Goal: Find contact information: Find contact information

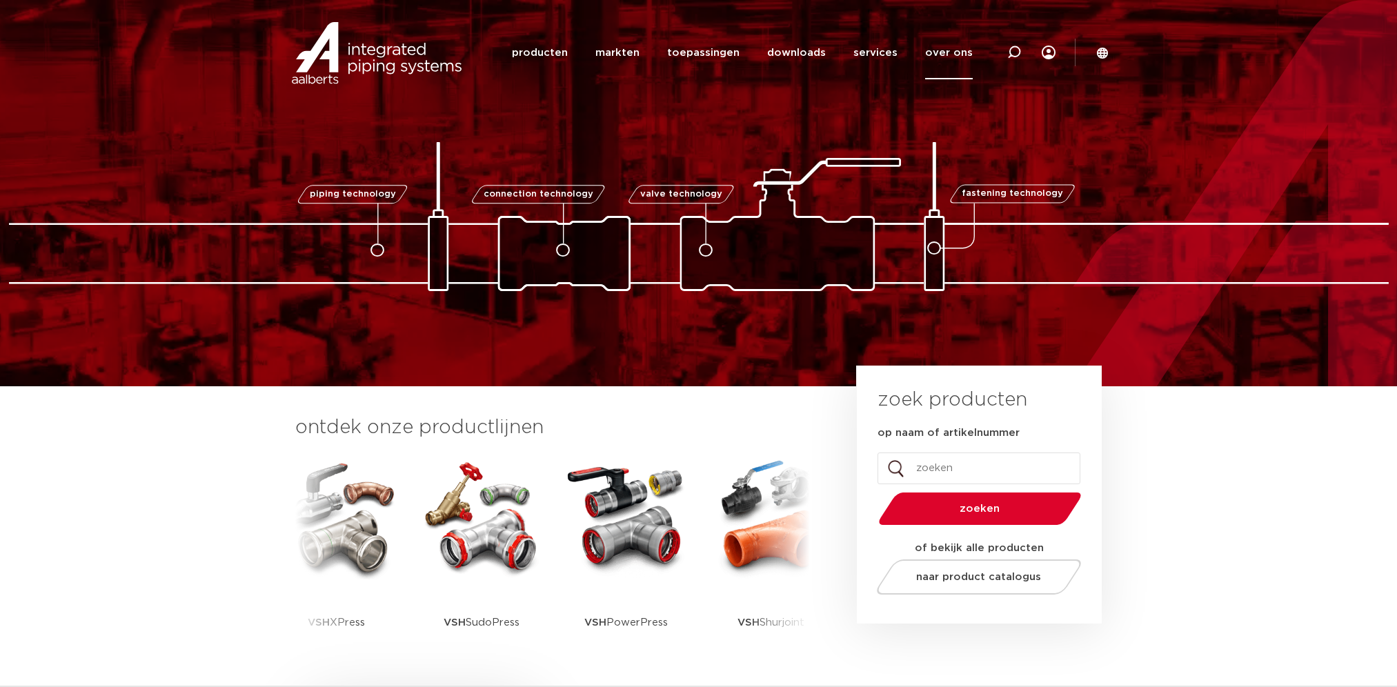
click at [949, 51] on link "over ons" at bounding box center [949, 52] width 48 height 53
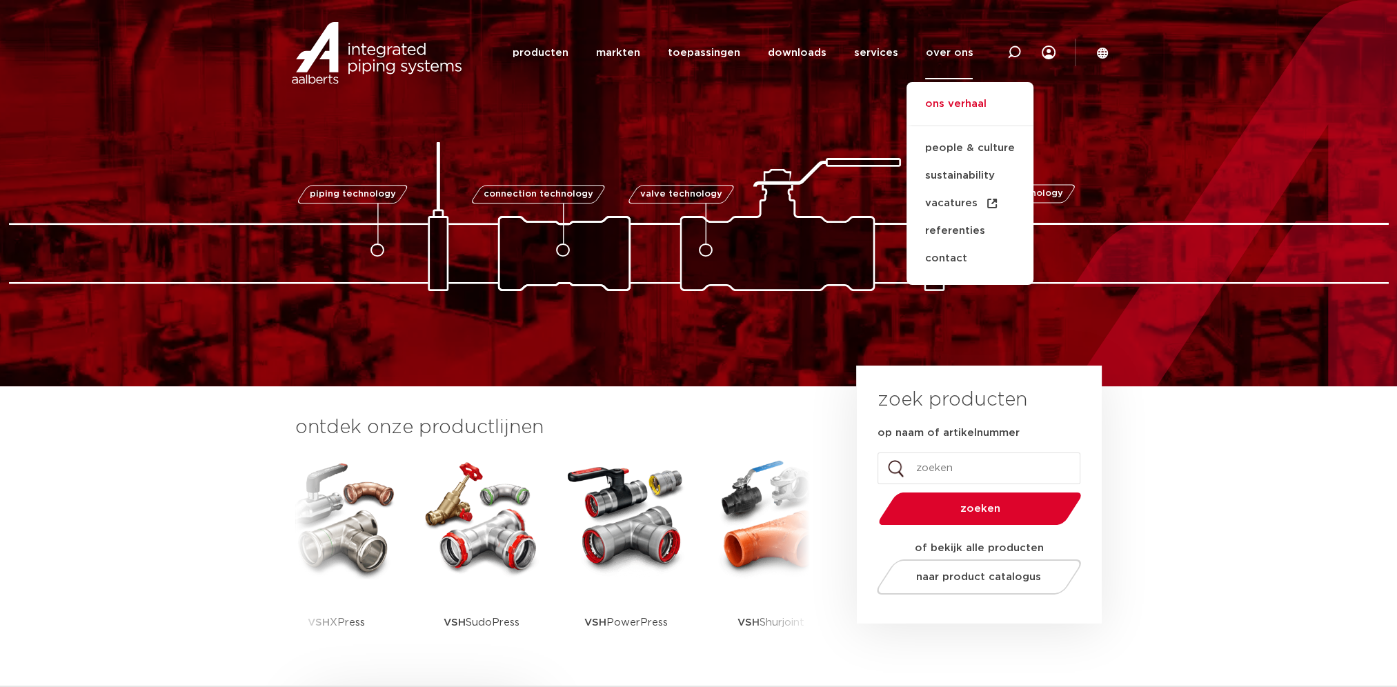
click at [943, 105] on link "ons verhaal" at bounding box center [969, 111] width 127 height 30
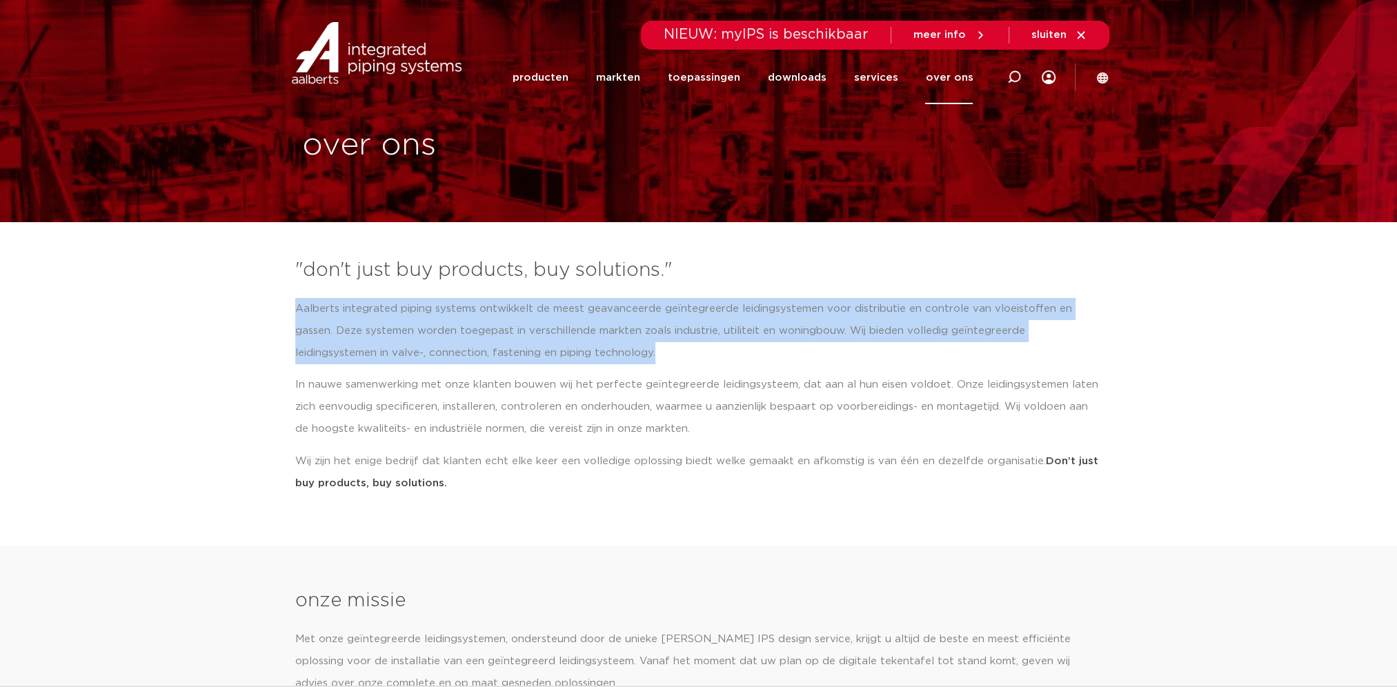
drag, startPoint x: 296, startPoint y: 305, endPoint x: 566, endPoint y: 343, distance: 273.1
click at [566, 343] on p "Aalberts integrated piping systems ontwikkelt de meest geavanceerde geïntegreer…" at bounding box center [698, 331] width 807 height 66
copy p "Aalberts integrated piping systems ontwikkelt de meest geavanceerde geïntegreer…"
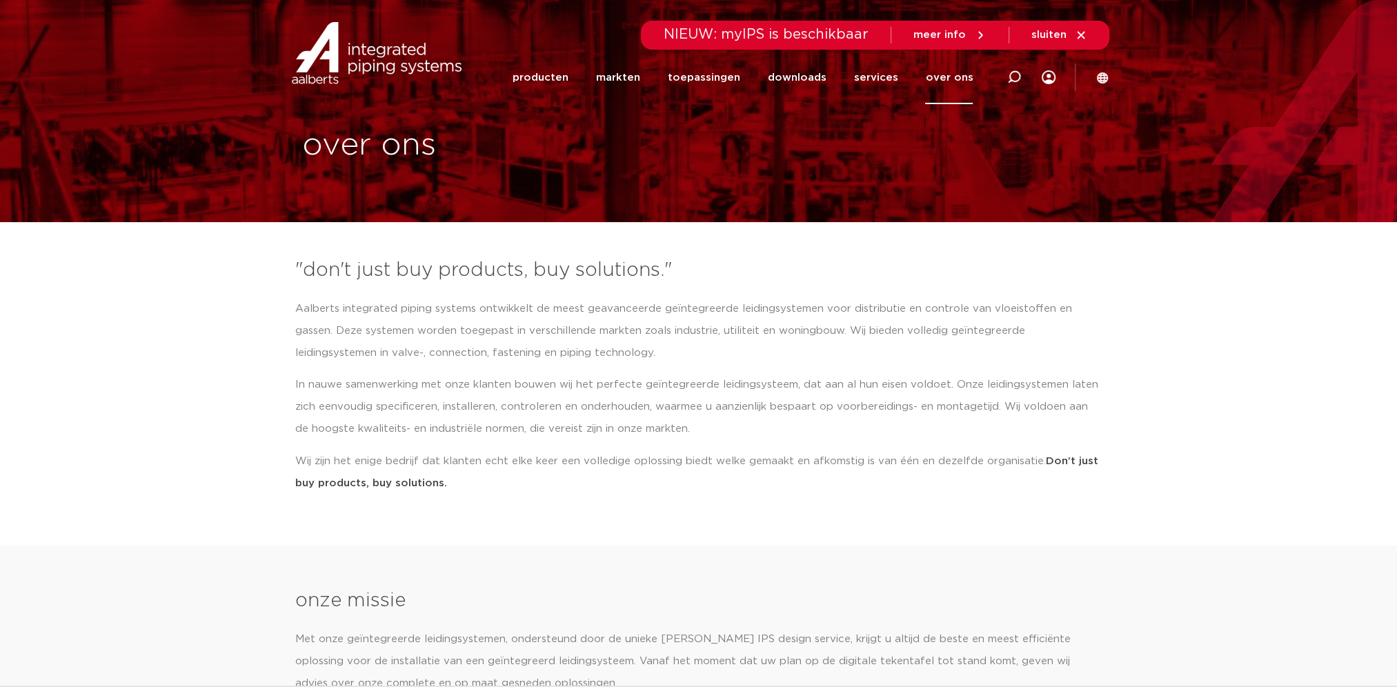
click at [950, 78] on link "over ons" at bounding box center [949, 77] width 48 height 53
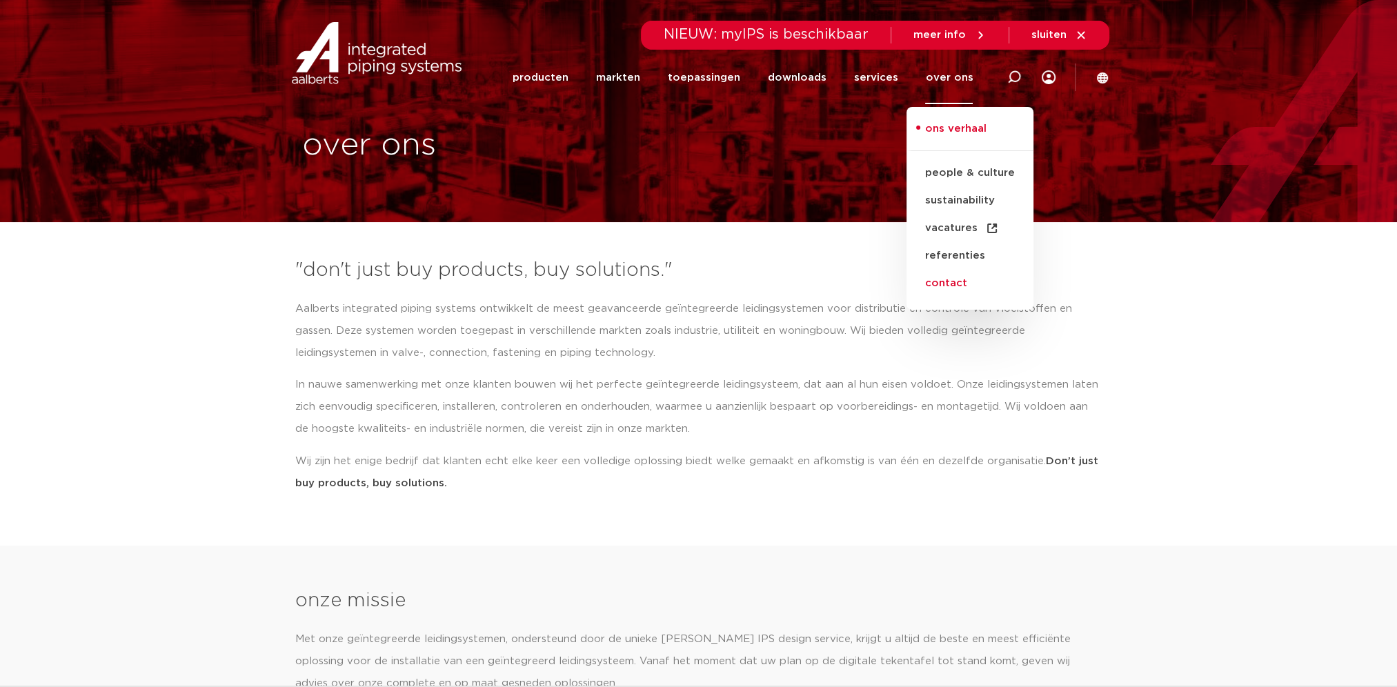
click at [958, 280] on link "contact" at bounding box center [969, 284] width 127 height 28
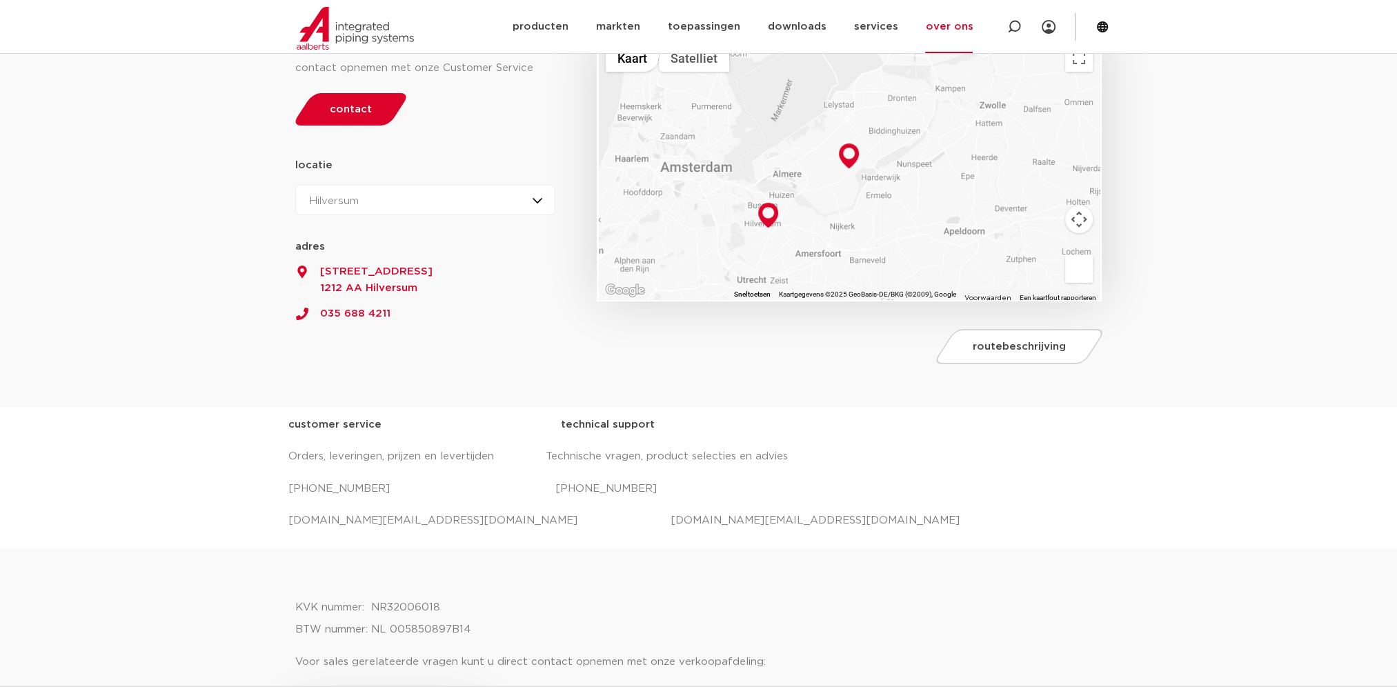
scroll to position [230, 0]
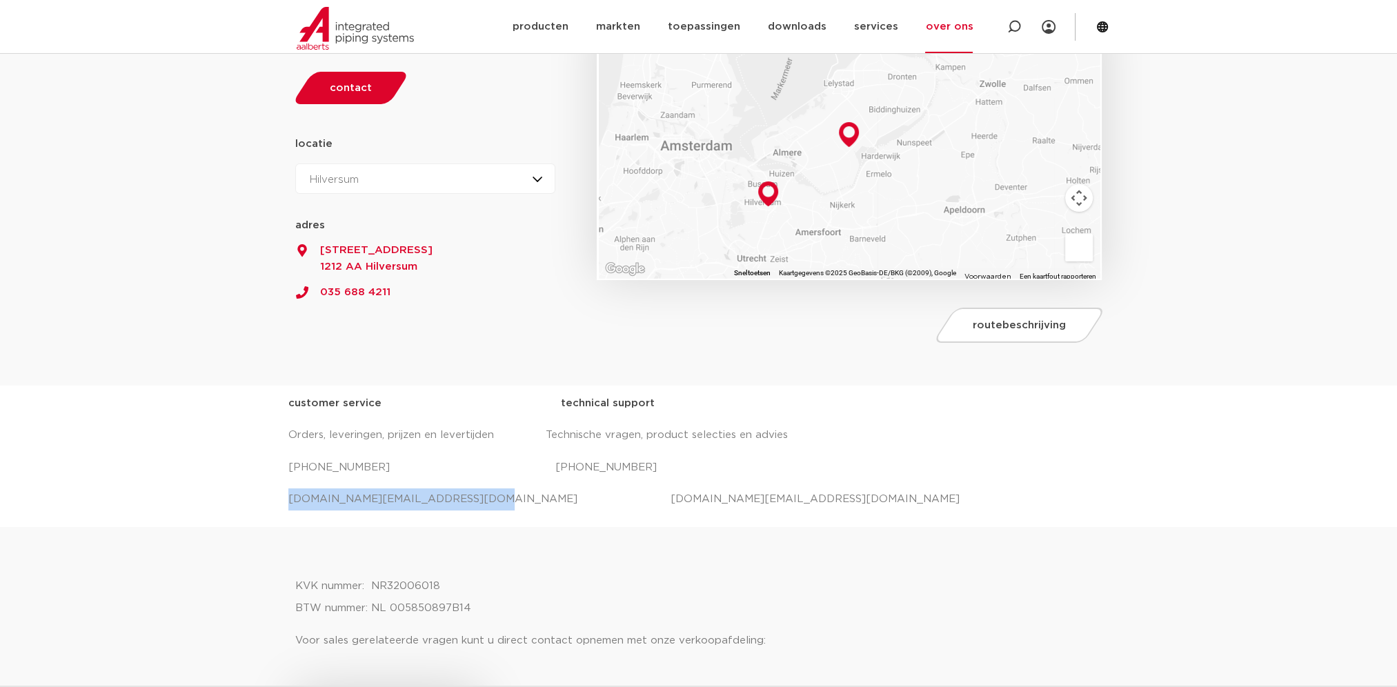
drag, startPoint x: 459, startPoint y: 497, endPoint x: 262, endPoint y: 499, distance: 196.6
click at [262, 499] on div "customer service technical support Orders, leveringen, prijzen en levertijden T…" at bounding box center [698, 456] width 1397 height 141
copy p "[DOMAIN_NAME][EMAIL_ADDRESS][DOMAIN_NAME]"
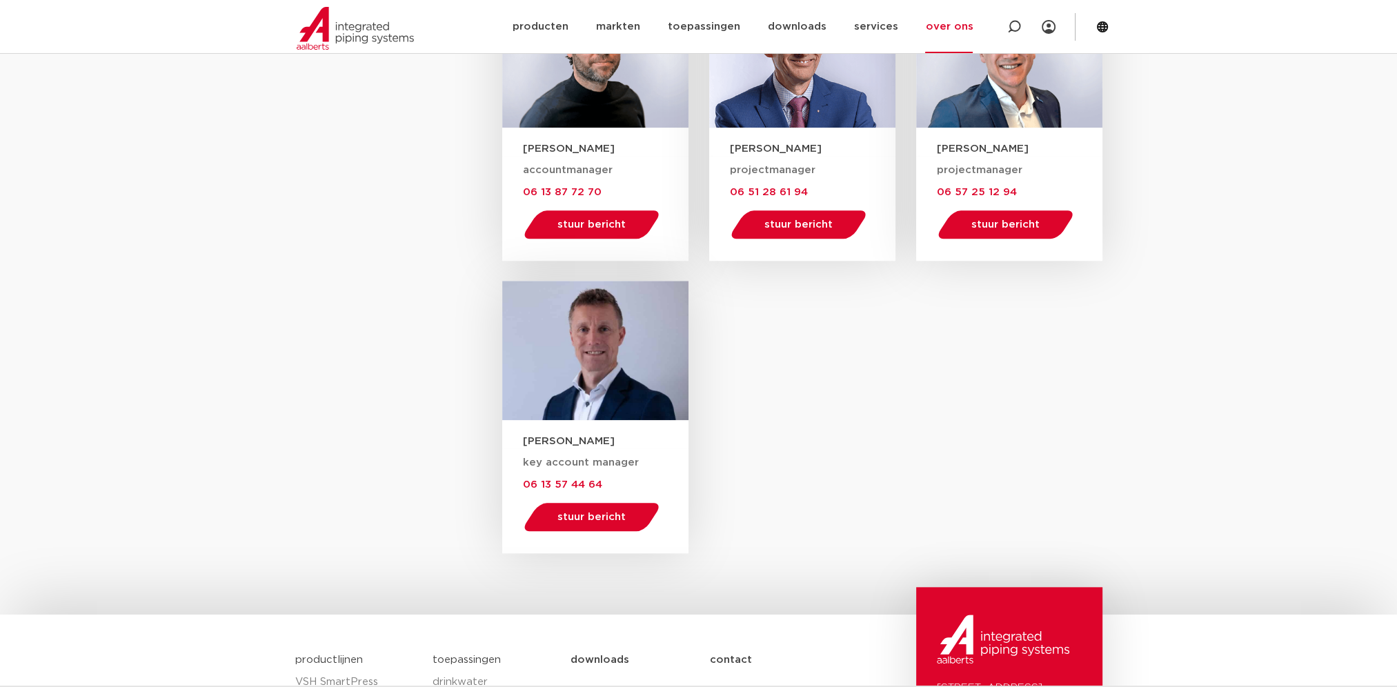
scroll to position [2210, 0]
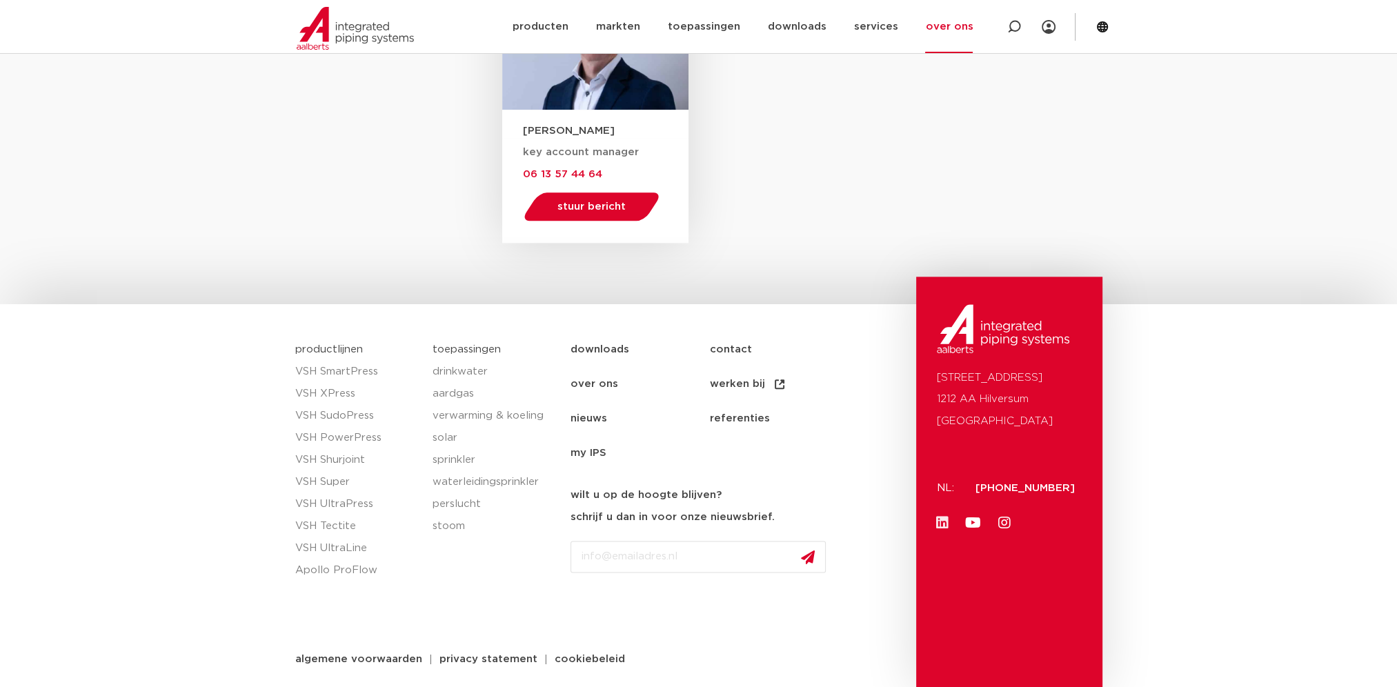
click at [944, 524] on icon at bounding box center [942, 523] width 14 height 14
click at [1000, 519] on icon at bounding box center [1005, 523] width 14 height 14
